Goal: Task Accomplishment & Management: Use online tool/utility

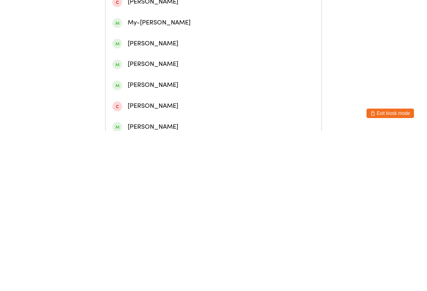
type input "[PERSON_NAME]"
click at [163, 42] on div "[PERSON_NAME]" at bounding box center [213, 36] width 202 height 11
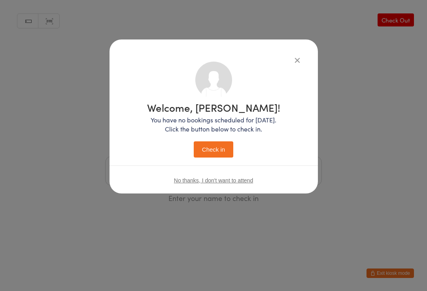
click at [205, 147] on button "Check in" at bounding box center [214, 149] width 40 height 16
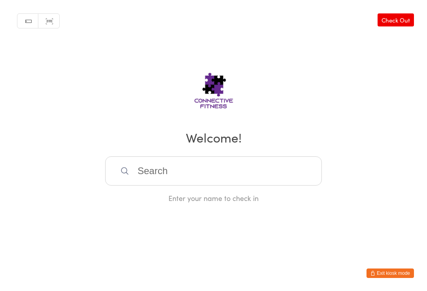
click at [247, 166] on input "search" at bounding box center [213, 170] width 217 height 29
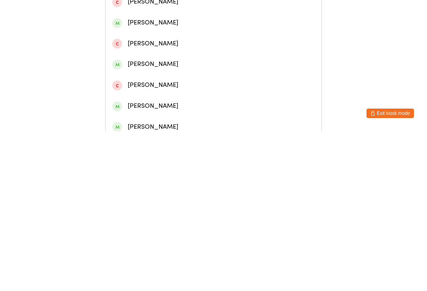
type input "[PERSON_NAME]"
click at [170, 100] on div "[PERSON_NAME]" at bounding box center [213, 99] width 202 height 11
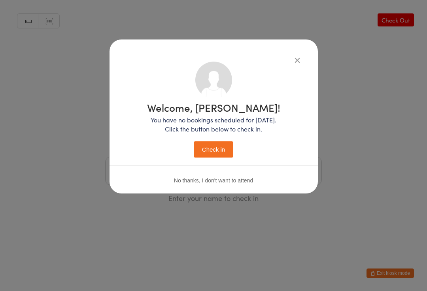
click at [212, 148] on button "Check in" at bounding box center [214, 149] width 40 height 16
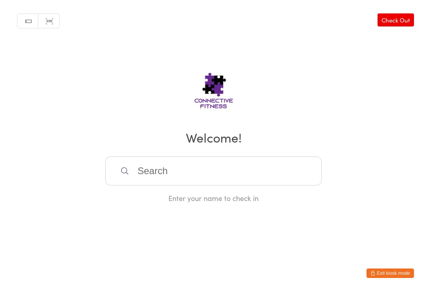
click at [226, 171] on input "search" at bounding box center [213, 170] width 217 height 29
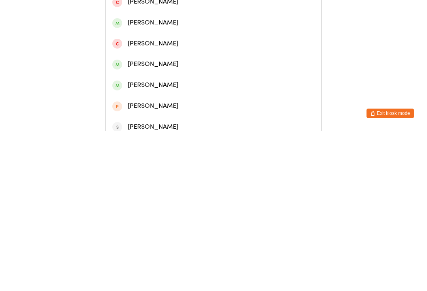
type input "[PERSON_NAME]"
click at [222, 34] on div "[PERSON_NAME]" at bounding box center [213, 36] width 216 height 21
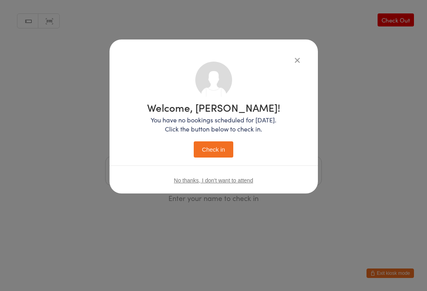
click at [217, 148] on button "Check in" at bounding box center [214, 149] width 40 height 16
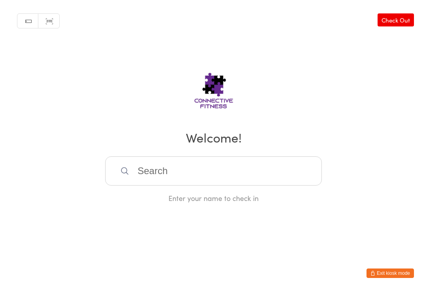
click at [197, 177] on input "search" at bounding box center [213, 170] width 217 height 29
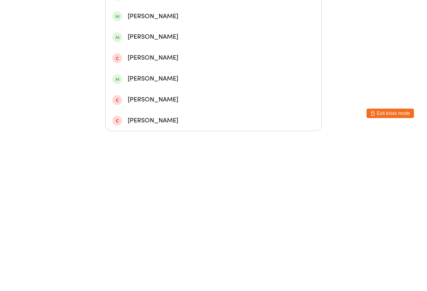
type input "[PERSON_NAME]"
click at [166, 108] on div "[PERSON_NAME]" at bounding box center [213, 113] width 202 height 11
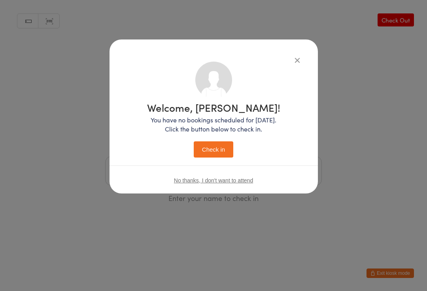
click at [219, 156] on button "Check in" at bounding box center [214, 149] width 40 height 16
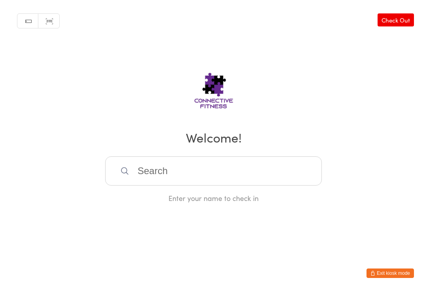
click at [231, 177] on input "search" at bounding box center [213, 170] width 217 height 29
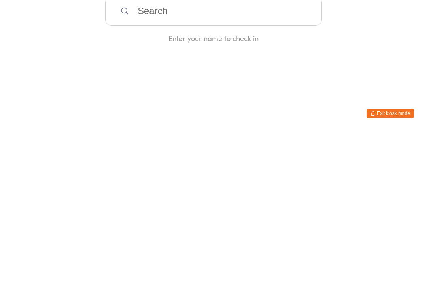
type input "A"
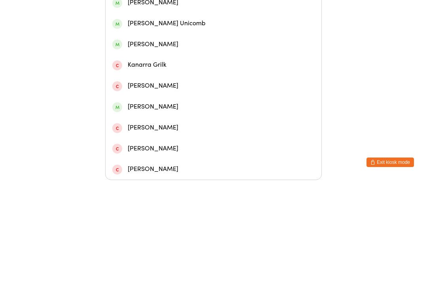
type input "[PERSON_NAME]"
click at [216, 108] on div "[PERSON_NAME]" at bounding box center [213, 113] width 202 height 11
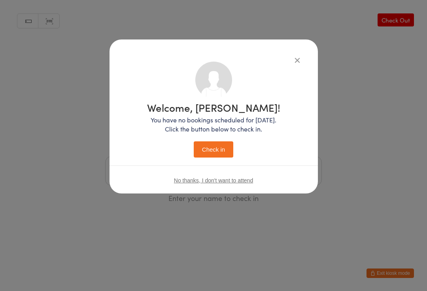
click at [227, 147] on button "Check in" at bounding box center [214, 149] width 40 height 16
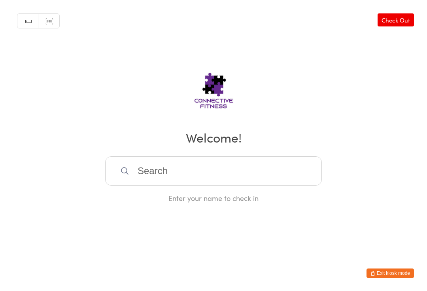
click at [203, 168] on input "search" at bounding box center [213, 170] width 217 height 29
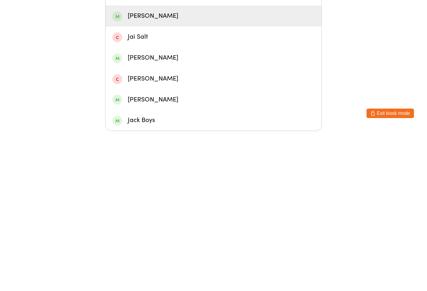
type input "[PERSON_NAME]"
click at [133, 171] on div "[PERSON_NAME]" at bounding box center [213, 176] width 202 height 11
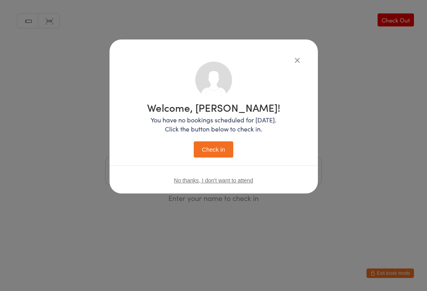
click at [209, 148] on button "Check in" at bounding box center [214, 149] width 40 height 16
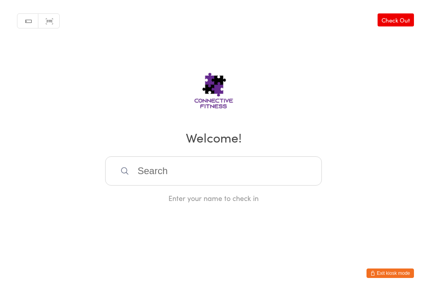
click at [239, 174] on input "search" at bounding box center [213, 170] width 217 height 29
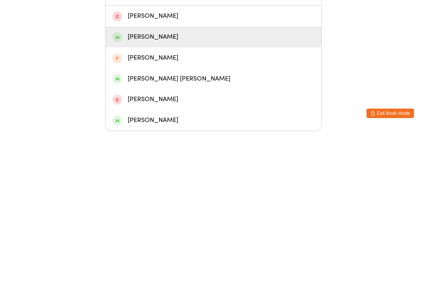
type input "[PERSON_NAME]"
click at [194, 192] on div "[PERSON_NAME]" at bounding box center [213, 197] width 202 height 11
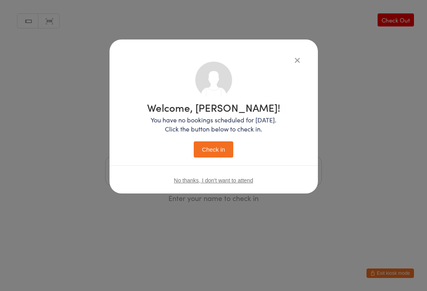
click at [221, 149] on button "Check in" at bounding box center [214, 149] width 40 height 16
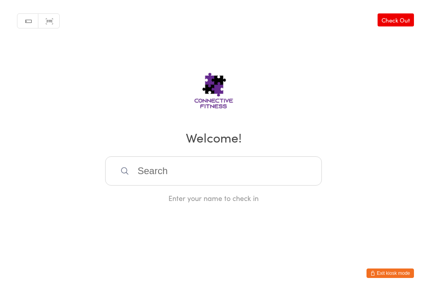
click at [183, 173] on input "search" at bounding box center [213, 170] width 217 height 29
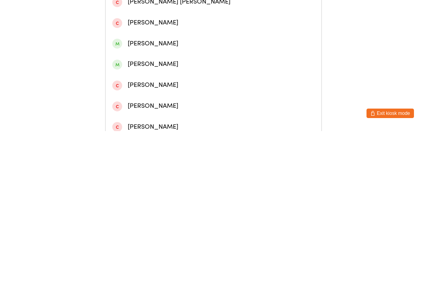
type input "[PERSON_NAME]"
click at [195, 42] on div "[PERSON_NAME]" at bounding box center [213, 36] width 202 height 11
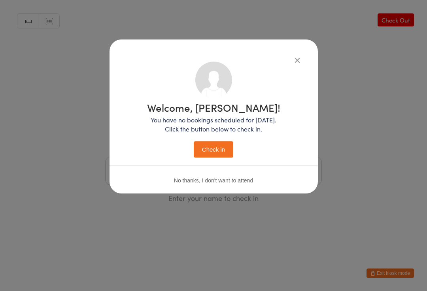
click at [214, 158] on button "Check in" at bounding box center [214, 149] width 40 height 16
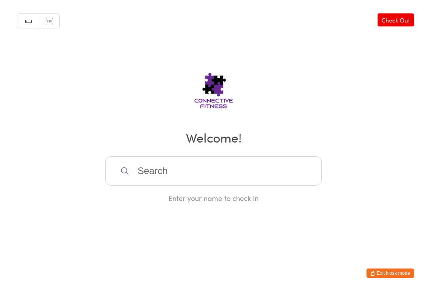
click at [180, 169] on input "search" at bounding box center [213, 170] width 217 height 29
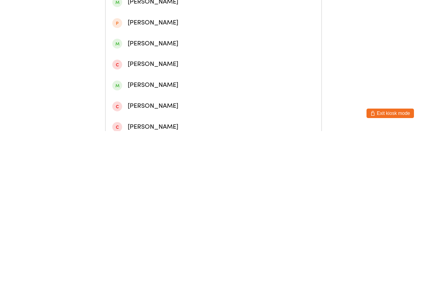
type input "[PERSON_NAME]"
click at [167, 58] on div "[PERSON_NAME]" at bounding box center [213, 57] width 202 height 11
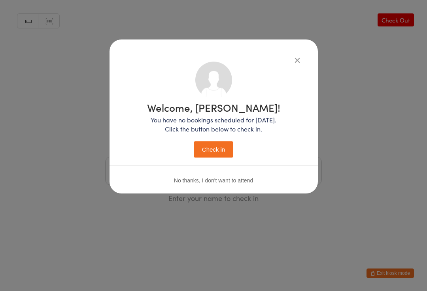
click at [215, 154] on button "Check in" at bounding box center [214, 149] width 40 height 16
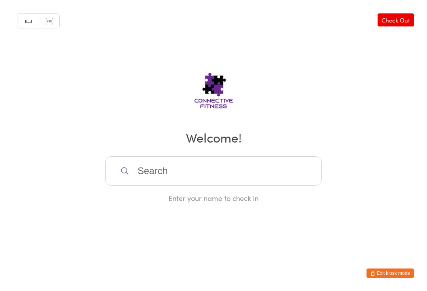
click at [183, 170] on input "search" at bounding box center [213, 170] width 217 height 29
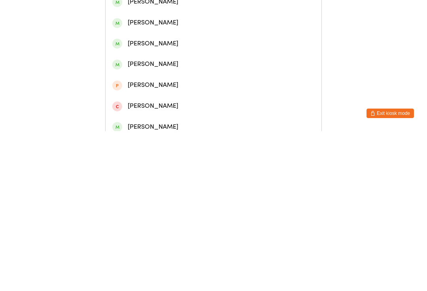
type input "[PERSON_NAME]"
click at [151, 57] on div "[PERSON_NAME]" at bounding box center [213, 57] width 202 height 11
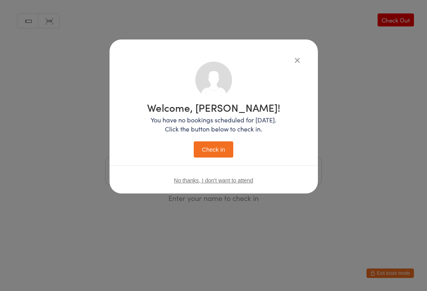
click at [217, 144] on button "Check in" at bounding box center [214, 149] width 40 height 16
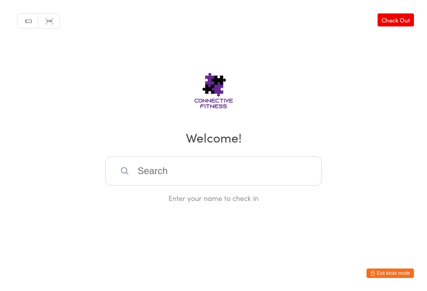
click at [227, 165] on input "search" at bounding box center [213, 170] width 217 height 29
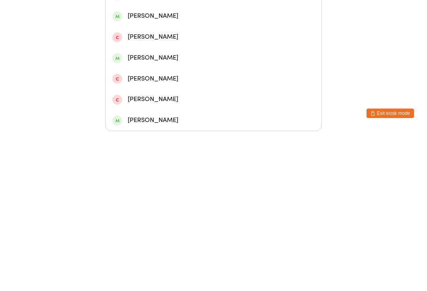
type input "[PERSON_NAME]"
click at [166, 108] on div "[PERSON_NAME]" at bounding box center [213, 113] width 202 height 11
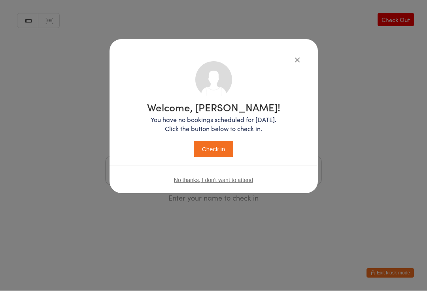
click at [217, 143] on button "Check in" at bounding box center [214, 149] width 40 height 16
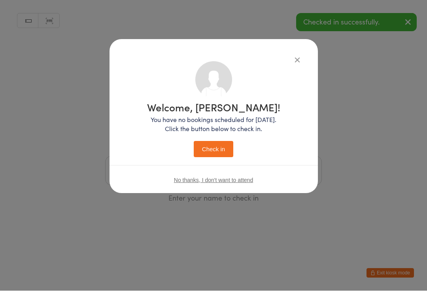
click at [206, 143] on button "Check in" at bounding box center [214, 149] width 40 height 16
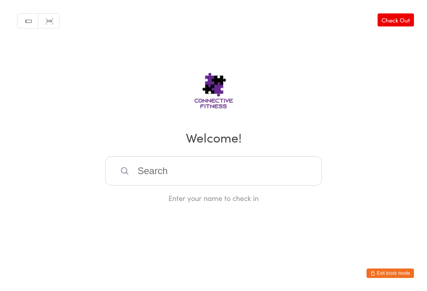
click at [163, 172] on input "search" at bounding box center [213, 170] width 217 height 29
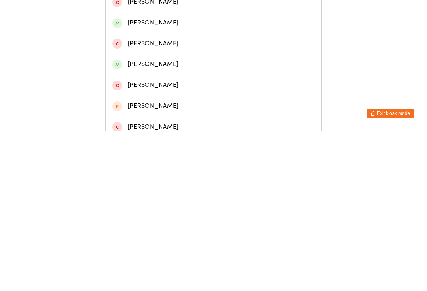
type input "[PERSON_NAME]"
click at [210, 33] on div "[PERSON_NAME]" at bounding box center [213, 36] width 216 height 21
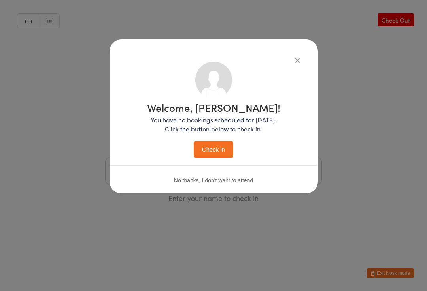
click at [215, 146] on button "Check in" at bounding box center [214, 149] width 40 height 16
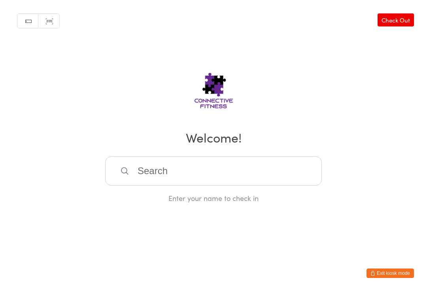
click at [397, 19] on link "Check Out" at bounding box center [395, 19] width 36 height 13
click at [199, 171] on input "search" at bounding box center [213, 170] width 217 height 29
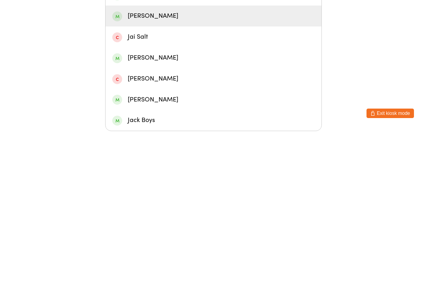
type input "[PERSON_NAME]"
click at [153, 171] on div "[PERSON_NAME]" at bounding box center [213, 176] width 202 height 11
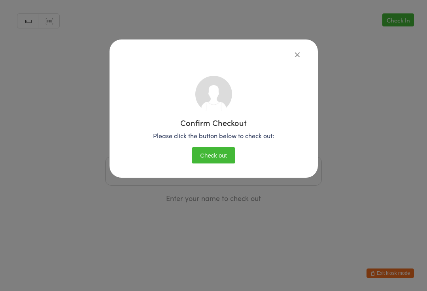
click at [215, 152] on button "Check out" at bounding box center [213, 155] width 43 height 16
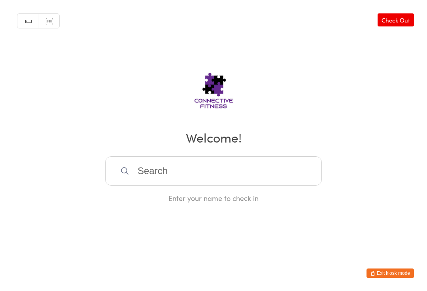
click at [271, 174] on input "search" at bounding box center [213, 170] width 217 height 29
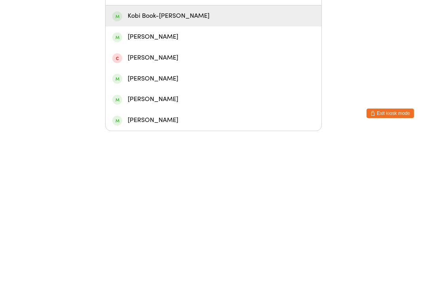
type input "Kobi"
click at [178, 171] on div "Kobi Book-[PERSON_NAME]" at bounding box center [213, 176] width 202 height 11
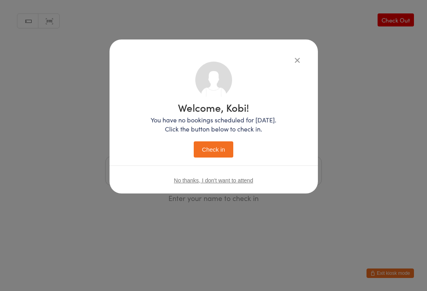
click at [218, 153] on button "Check in" at bounding box center [214, 149] width 40 height 16
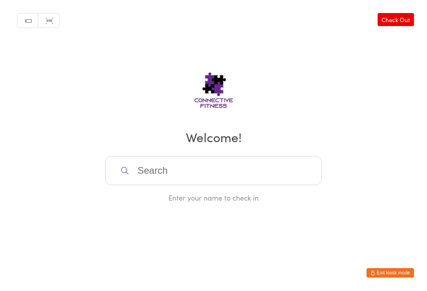
click at [221, 179] on input "search" at bounding box center [213, 170] width 217 height 29
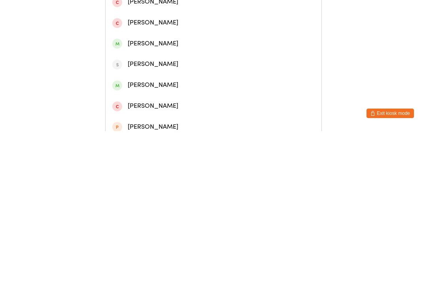
type input "Alis"
click at [215, 42] on div "[PERSON_NAME]" at bounding box center [213, 36] width 202 height 11
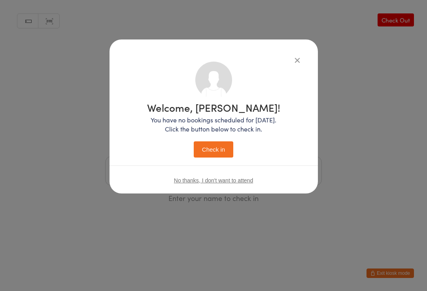
click at [210, 143] on button "Check in" at bounding box center [214, 149] width 40 height 16
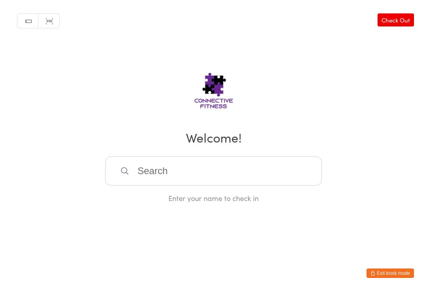
click at [199, 166] on input "search" at bounding box center [213, 170] width 217 height 29
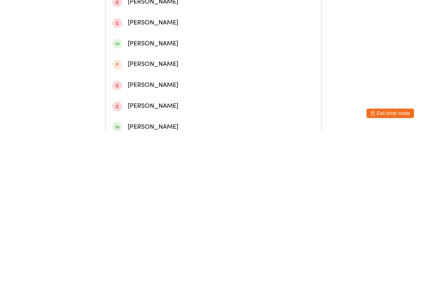
type input "[PERSON_NAME]"
click at [164, 59] on div "[PERSON_NAME]" at bounding box center [213, 57] width 202 height 11
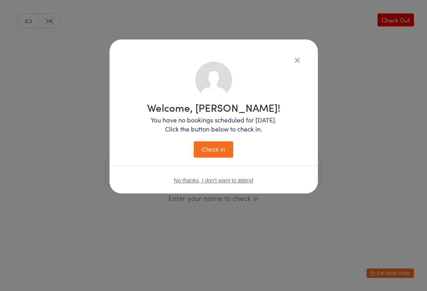
click at [216, 143] on button "Check in" at bounding box center [214, 149] width 40 height 16
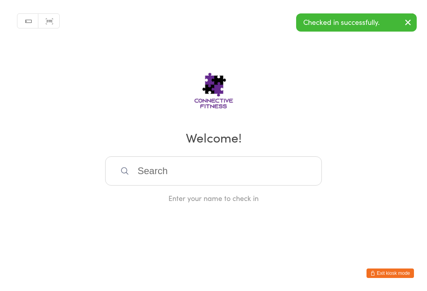
click at [216, 167] on input "search" at bounding box center [213, 170] width 217 height 29
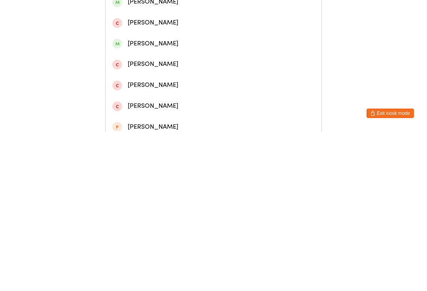
type input "[PERSON_NAME]"
click at [193, 42] on div "[PERSON_NAME]" at bounding box center [213, 36] width 202 height 11
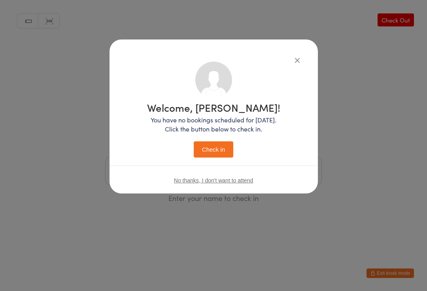
click at [216, 142] on button "Check in" at bounding box center [214, 149] width 40 height 16
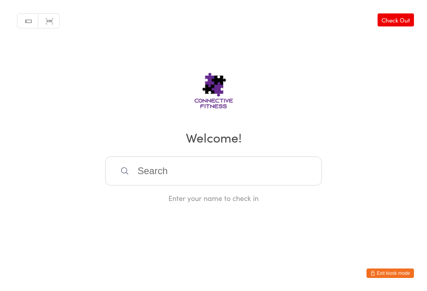
click at [400, 26] on link "Check Out" at bounding box center [395, 19] width 36 height 13
click at [174, 177] on input "search" at bounding box center [213, 170] width 217 height 29
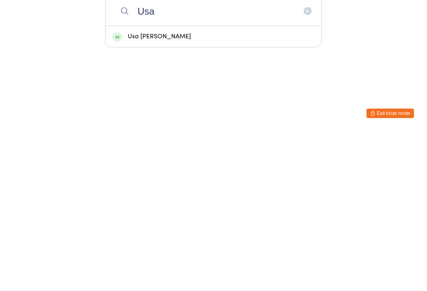
click at [370, 47] on div "Manual search Scanner input Check In Checking out? Usa Usa [PERSON_NAME] Enter …" at bounding box center [213, 101] width 427 height 203
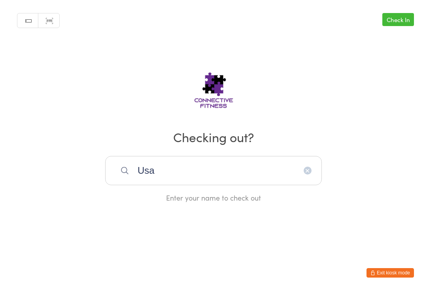
click at [201, 175] on input "Usa" at bounding box center [213, 170] width 217 height 29
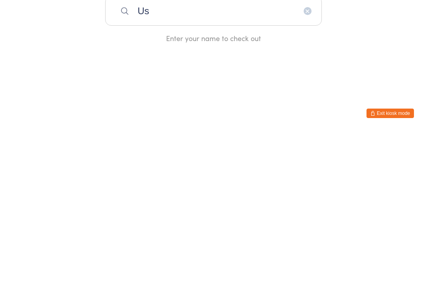
type input "U"
type input "Usa"
click at [220, 191] on div "Usa [PERSON_NAME]" at bounding box center [213, 196] width 202 height 11
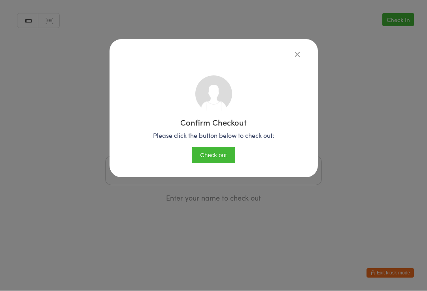
click at [225, 153] on button "Check out" at bounding box center [213, 155] width 43 height 16
